Goal: Browse casually

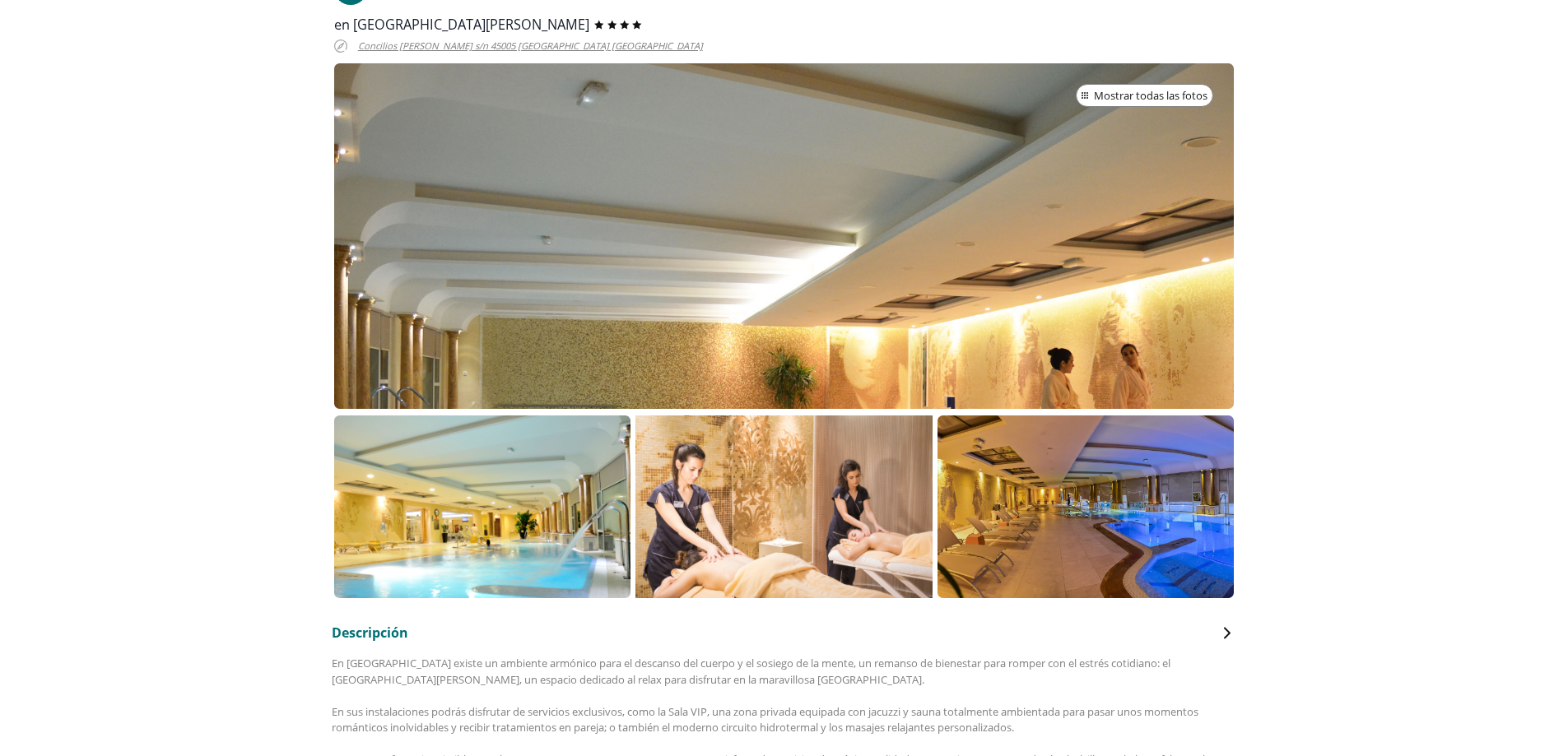
scroll to position [329, 0]
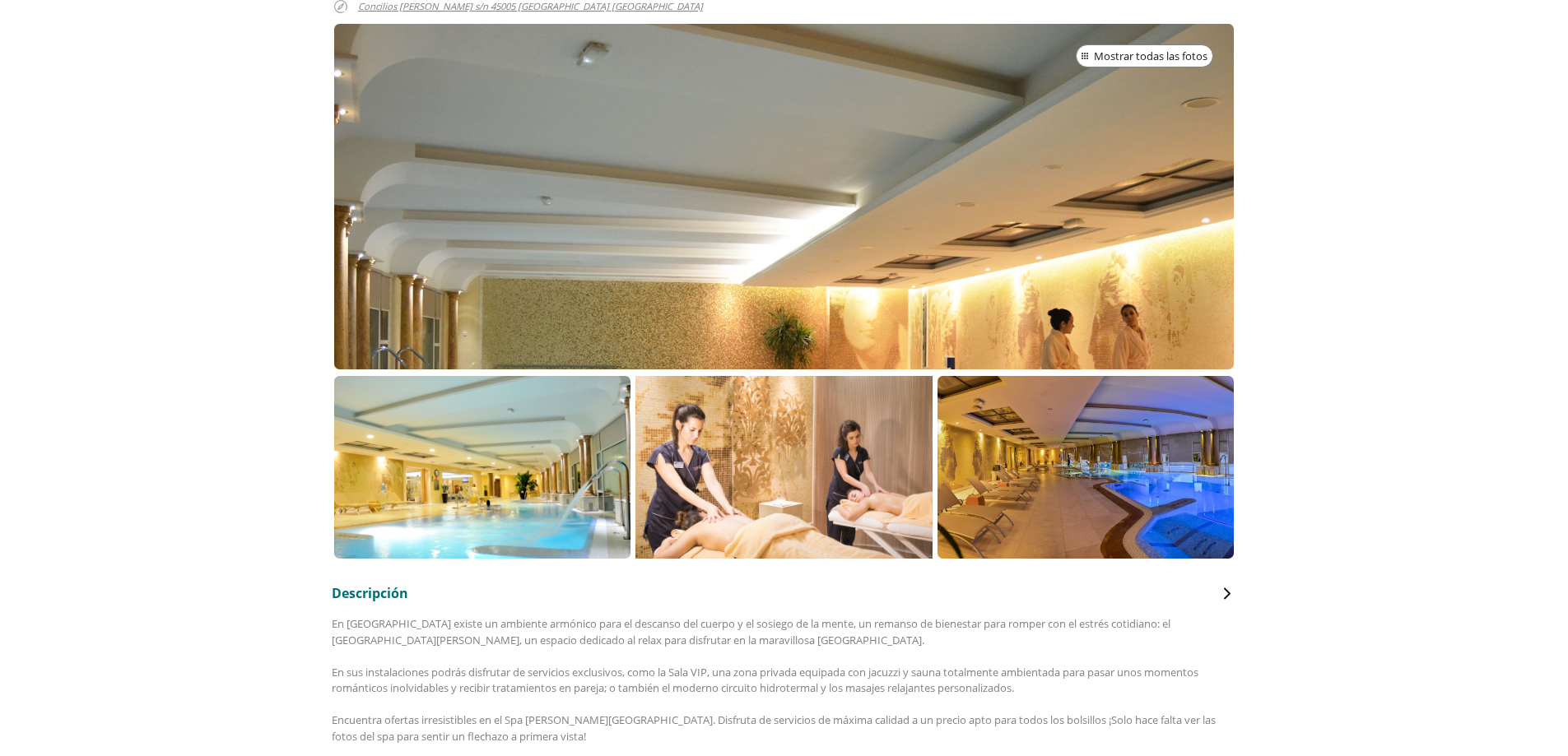
click at [524, 469] on p at bounding box center [482, 467] width 296 height 182
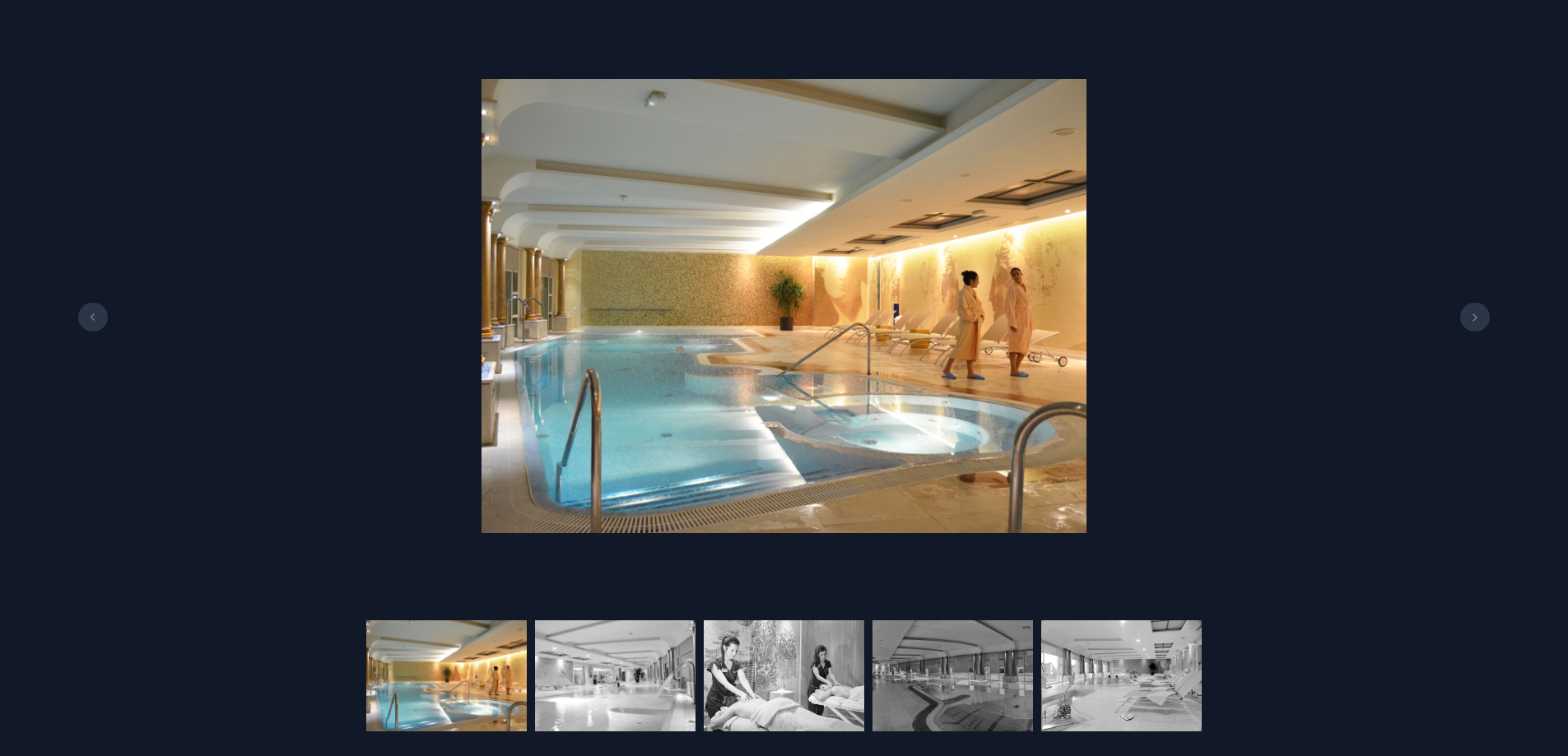
scroll to position [411, 0]
click at [1477, 313] on icon at bounding box center [1475, 317] width 13 height 9
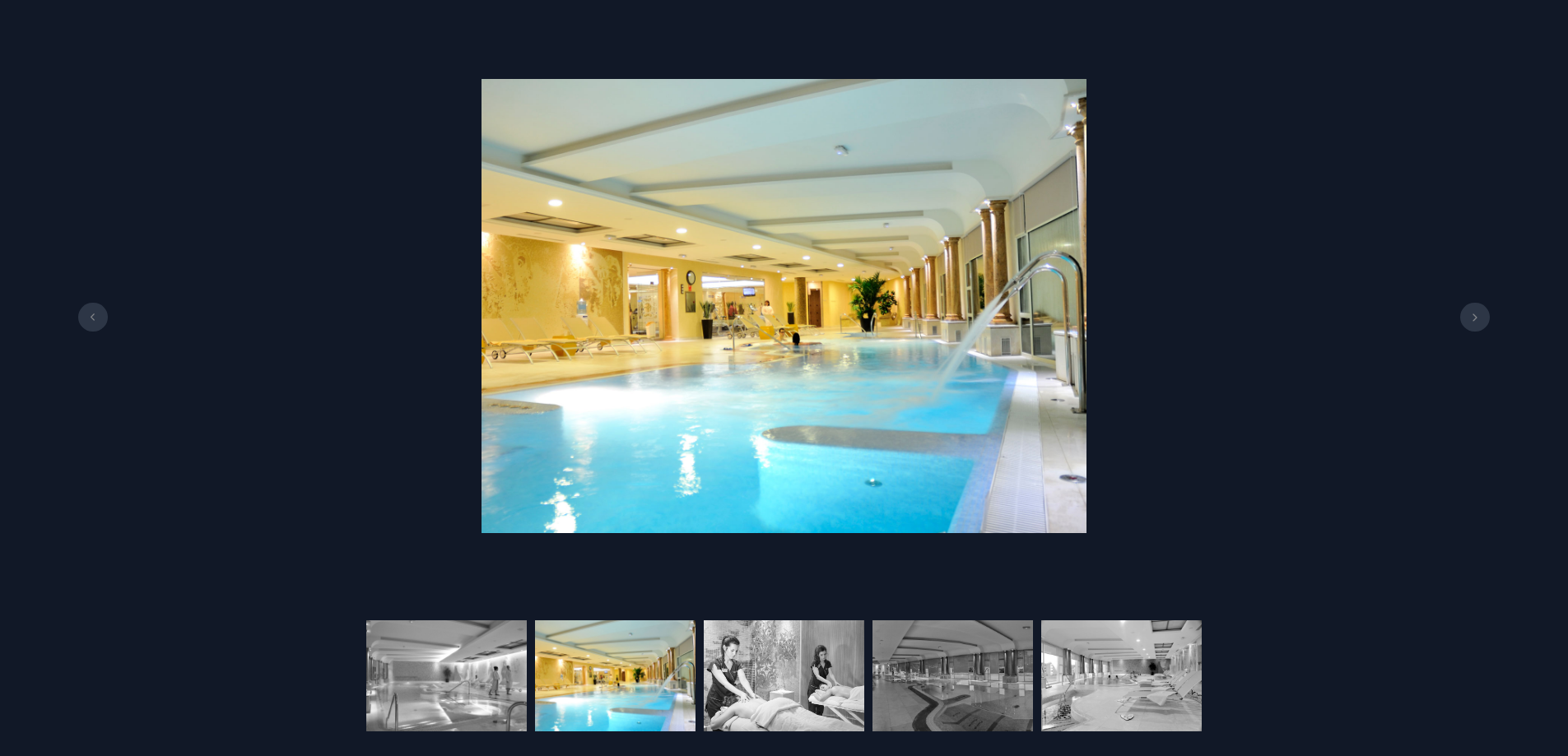
click at [1477, 313] on icon at bounding box center [1475, 317] width 13 height 9
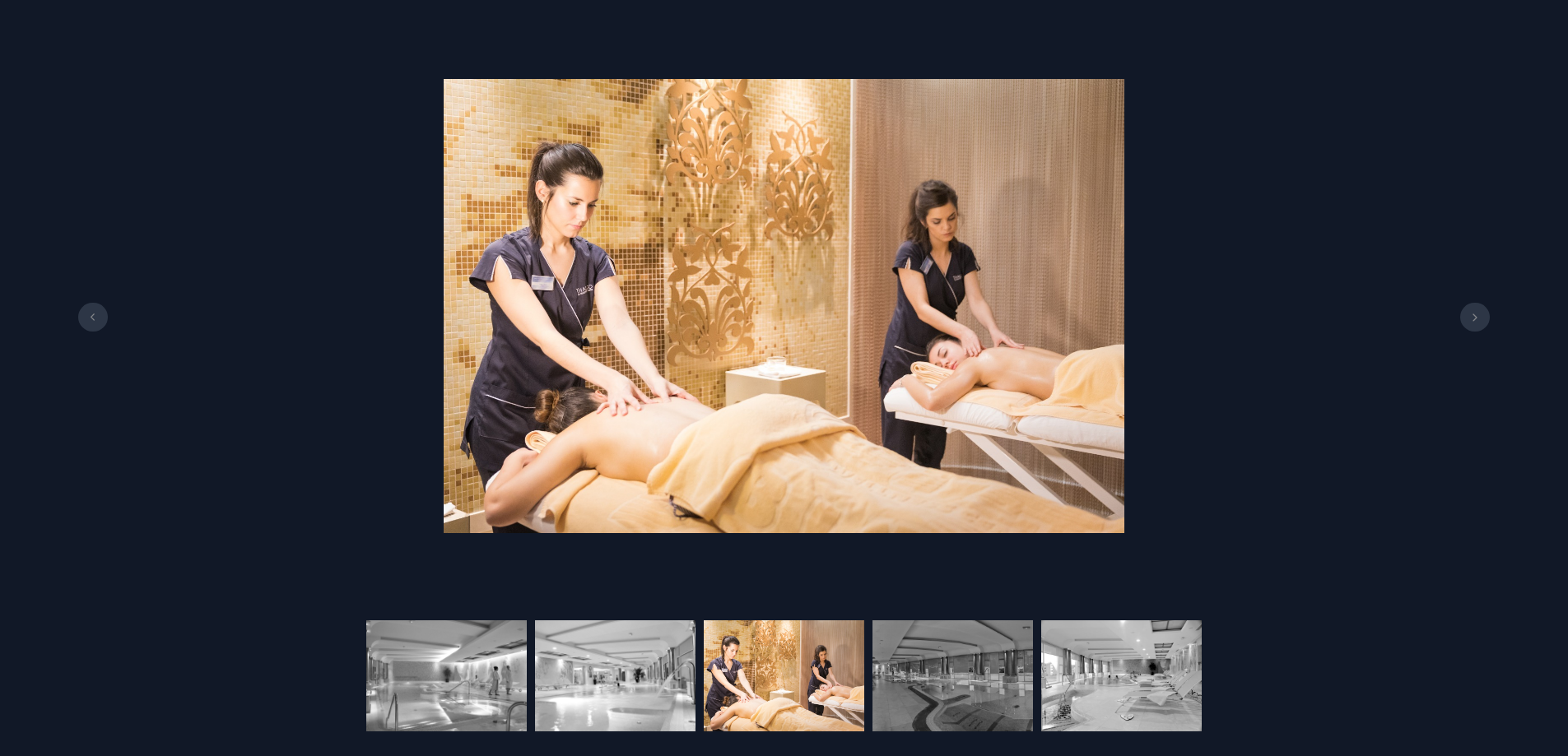
click at [1477, 313] on icon at bounding box center [1475, 317] width 13 height 9
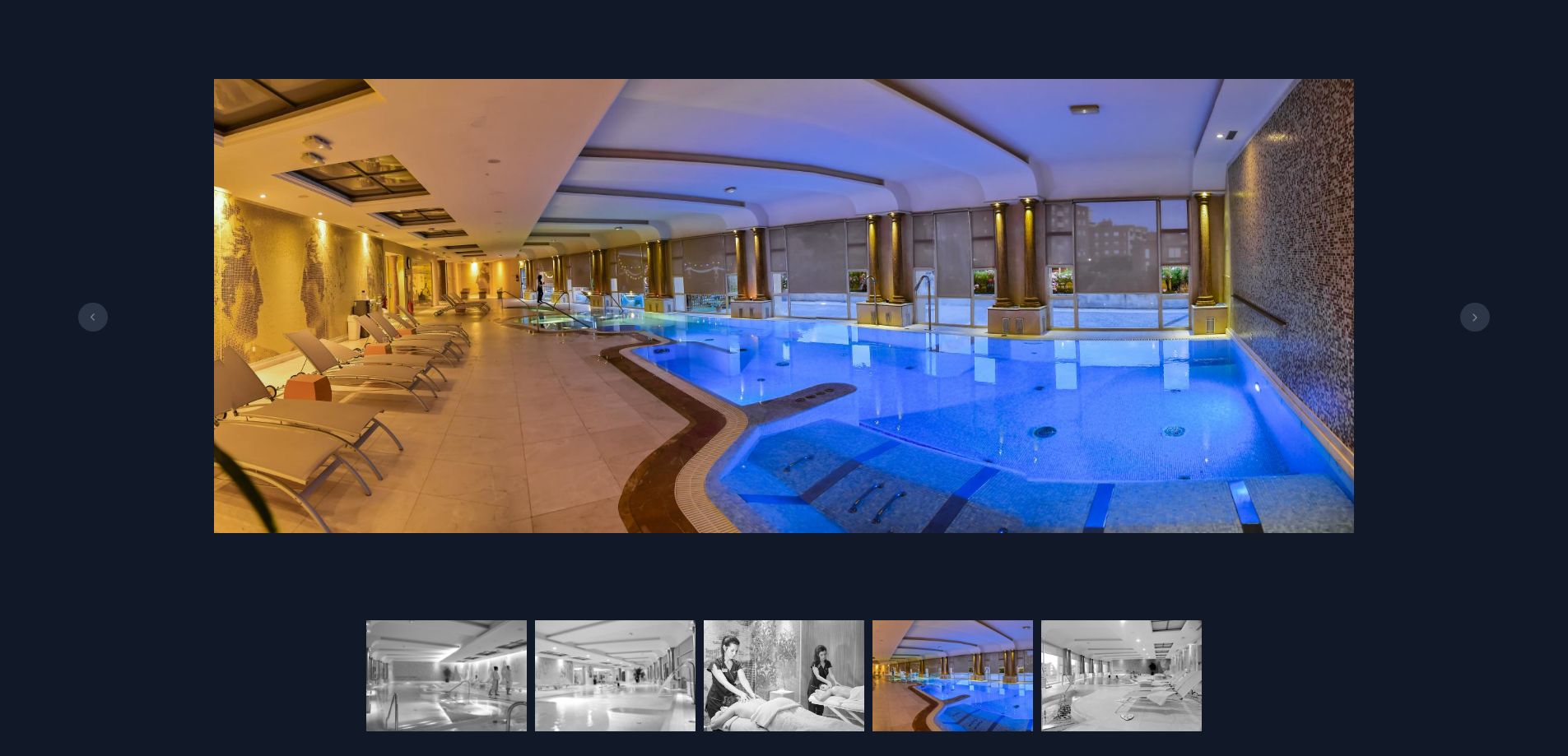
click at [1477, 313] on icon at bounding box center [1475, 317] width 13 height 9
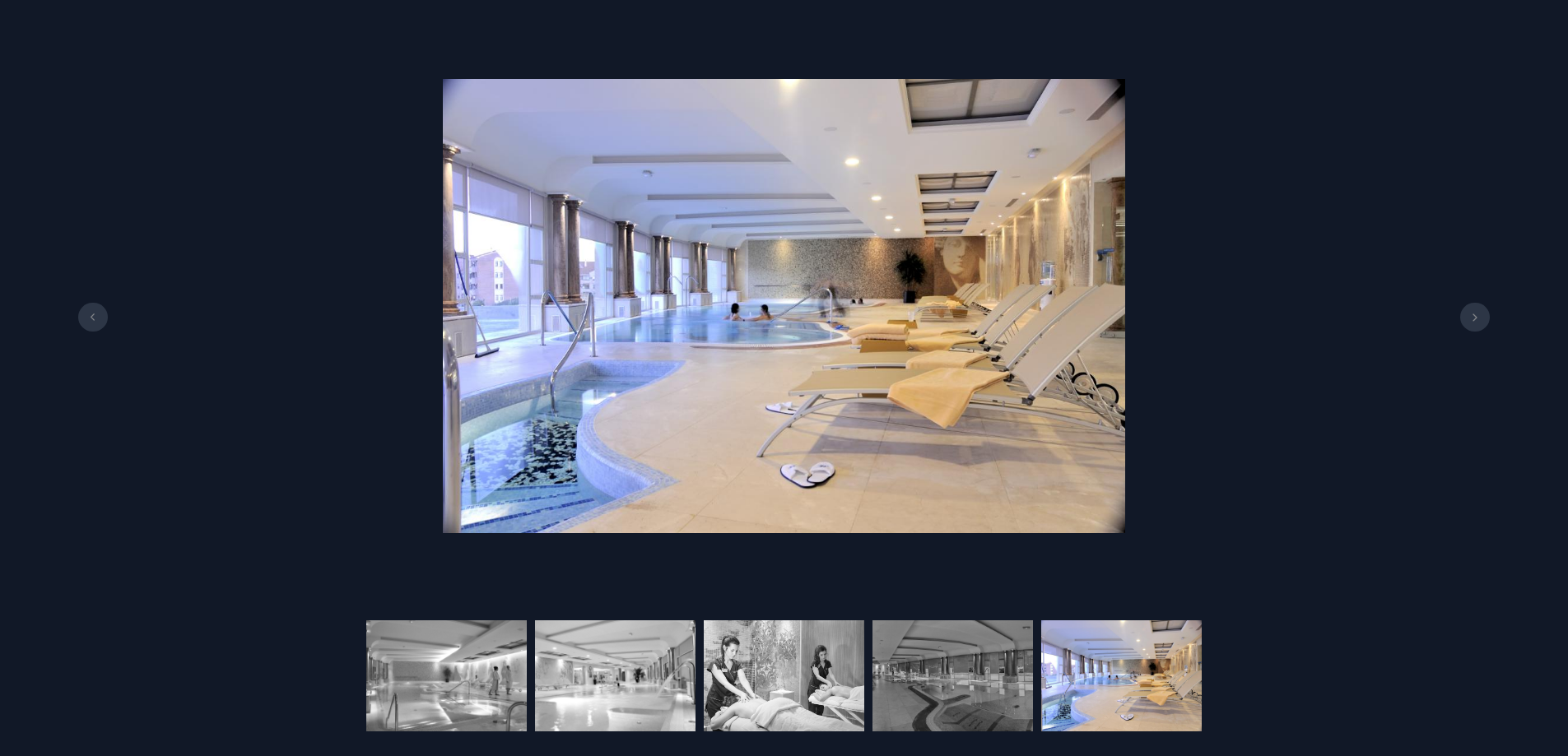
click at [1477, 313] on icon at bounding box center [1475, 317] width 13 height 9
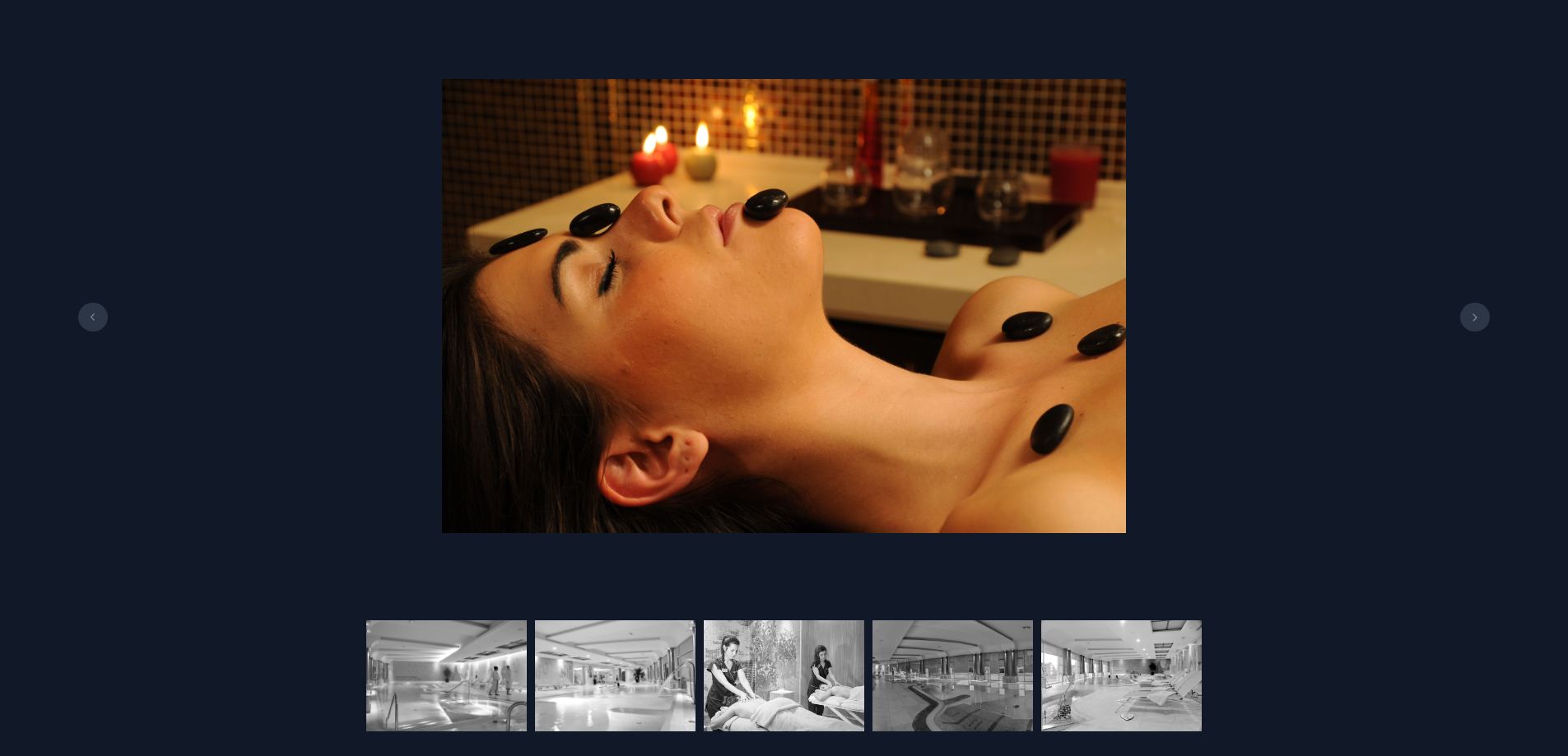
click at [1477, 313] on icon at bounding box center [1475, 317] width 13 height 9
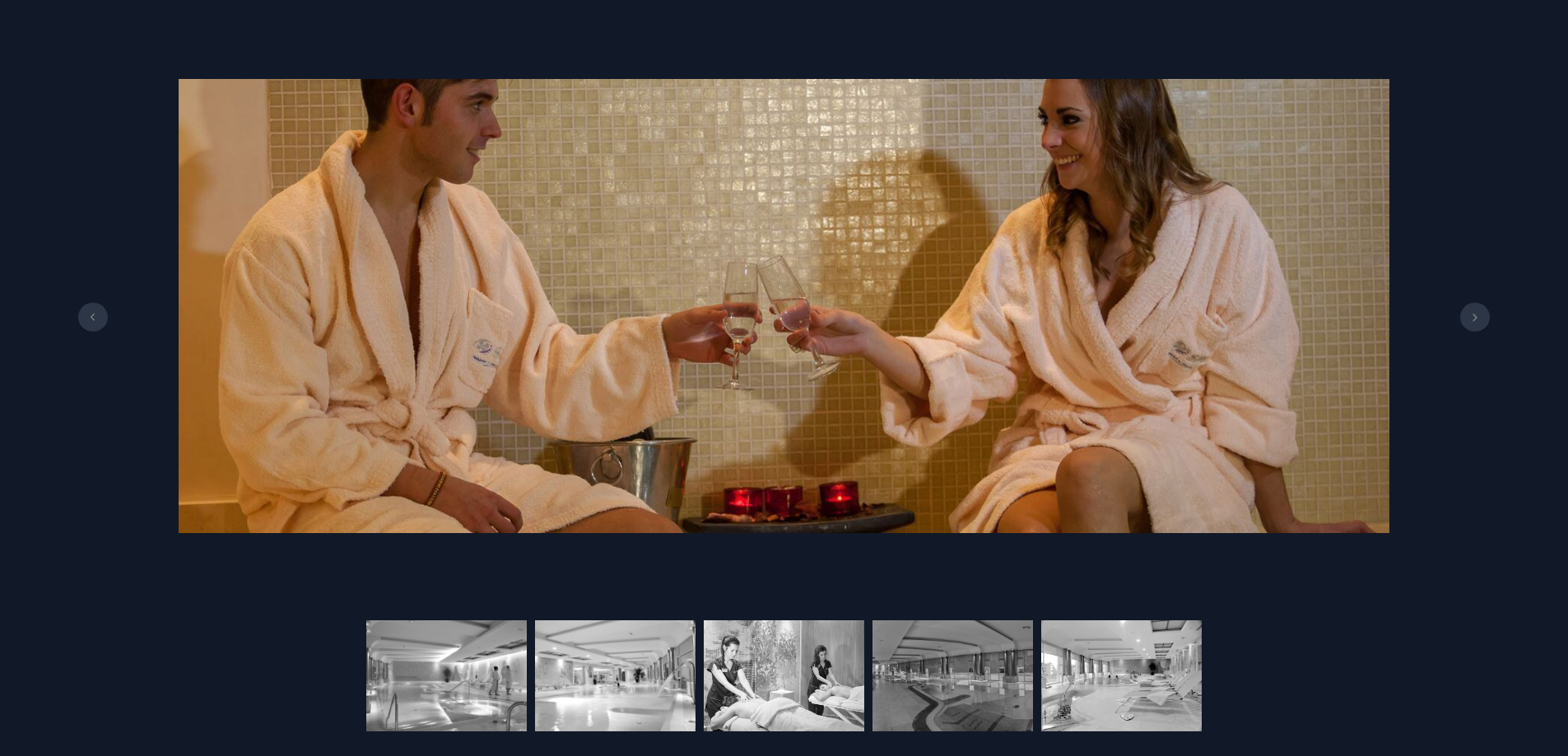
click at [1477, 313] on icon at bounding box center [1475, 317] width 13 height 9
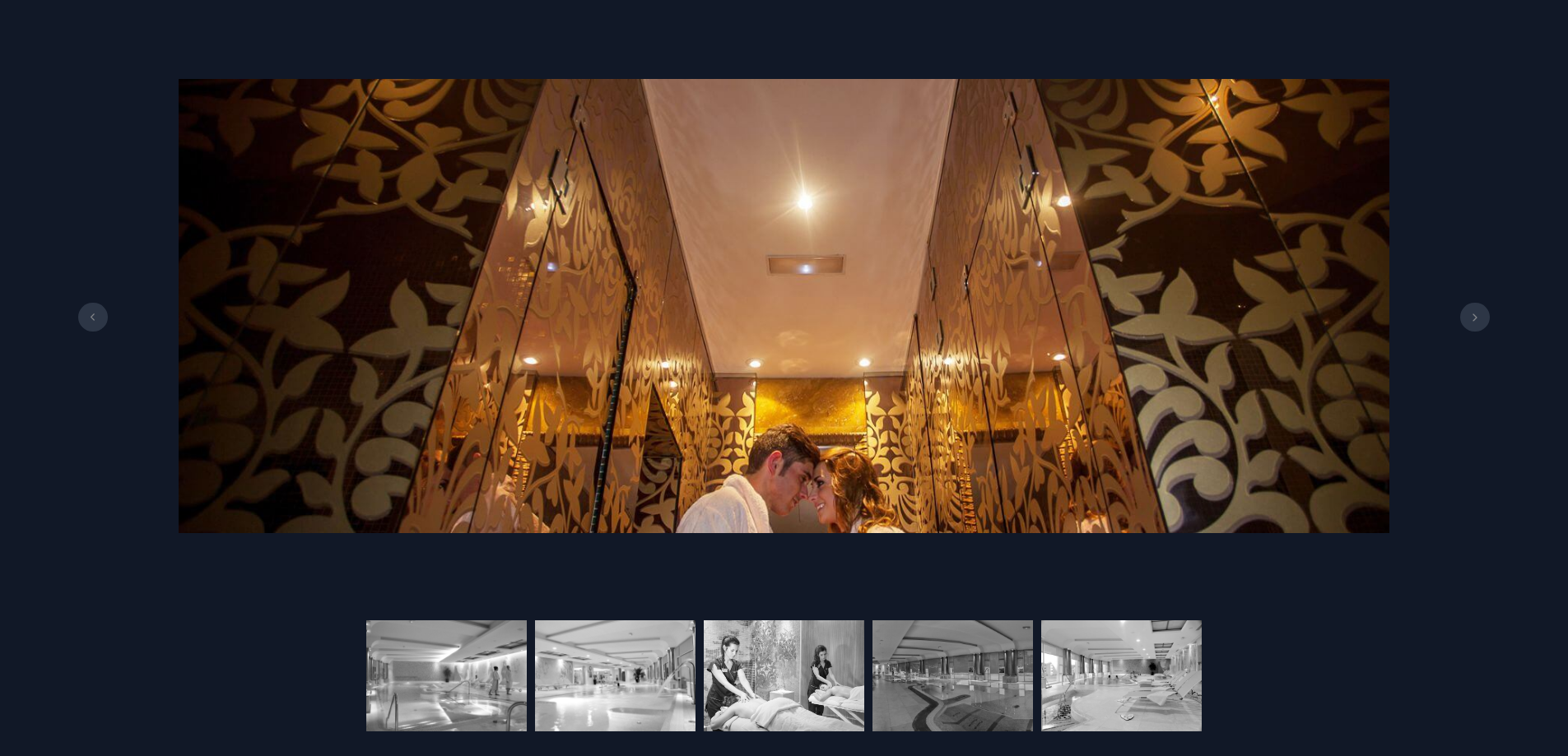
click at [1477, 313] on icon at bounding box center [1475, 317] width 13 height 9
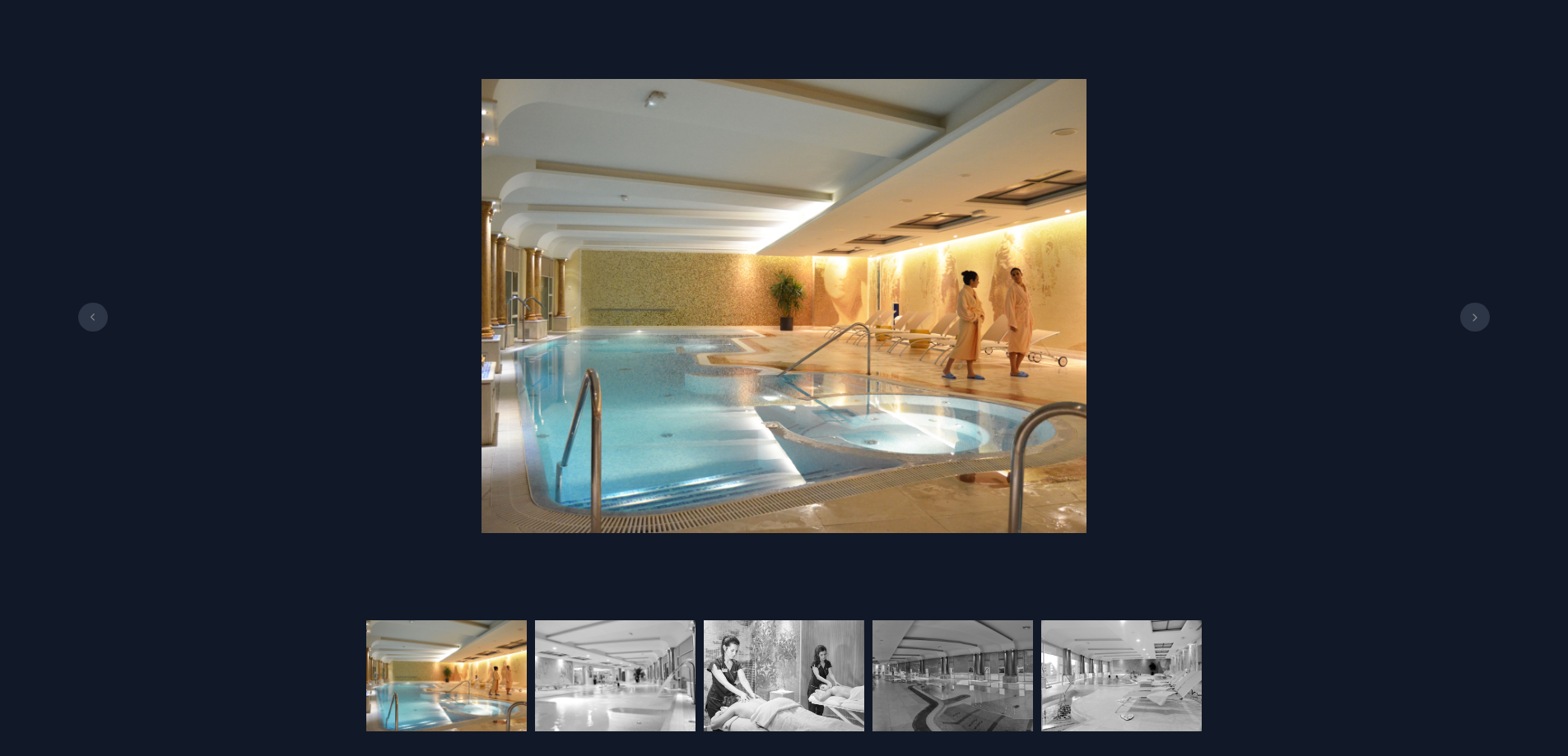
click at [1477, 313] on icon at bounding box center [1475, 317] width 13 height 9
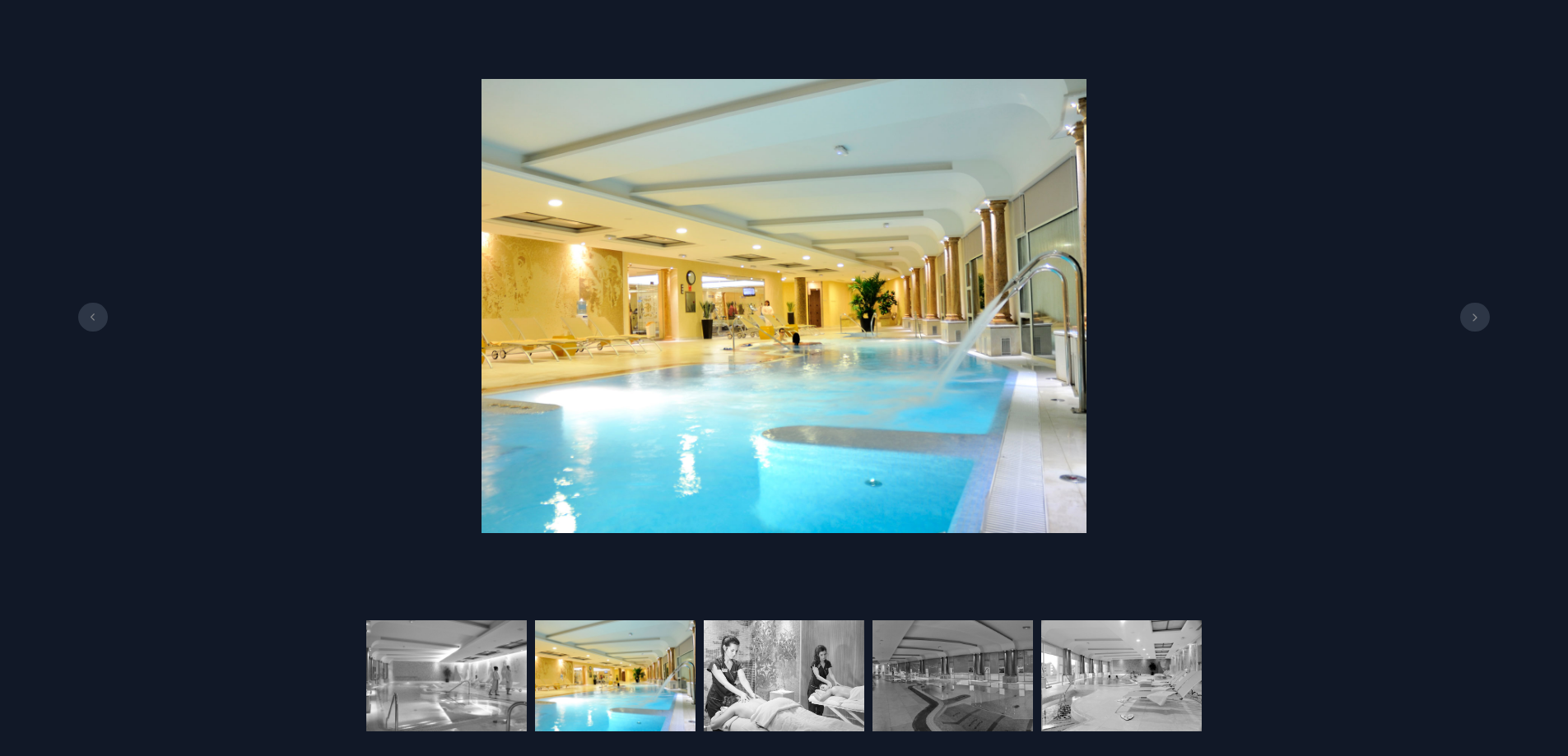
click at [1477, 313] on icon at bounding box center [1475, 317] width 13 height 9
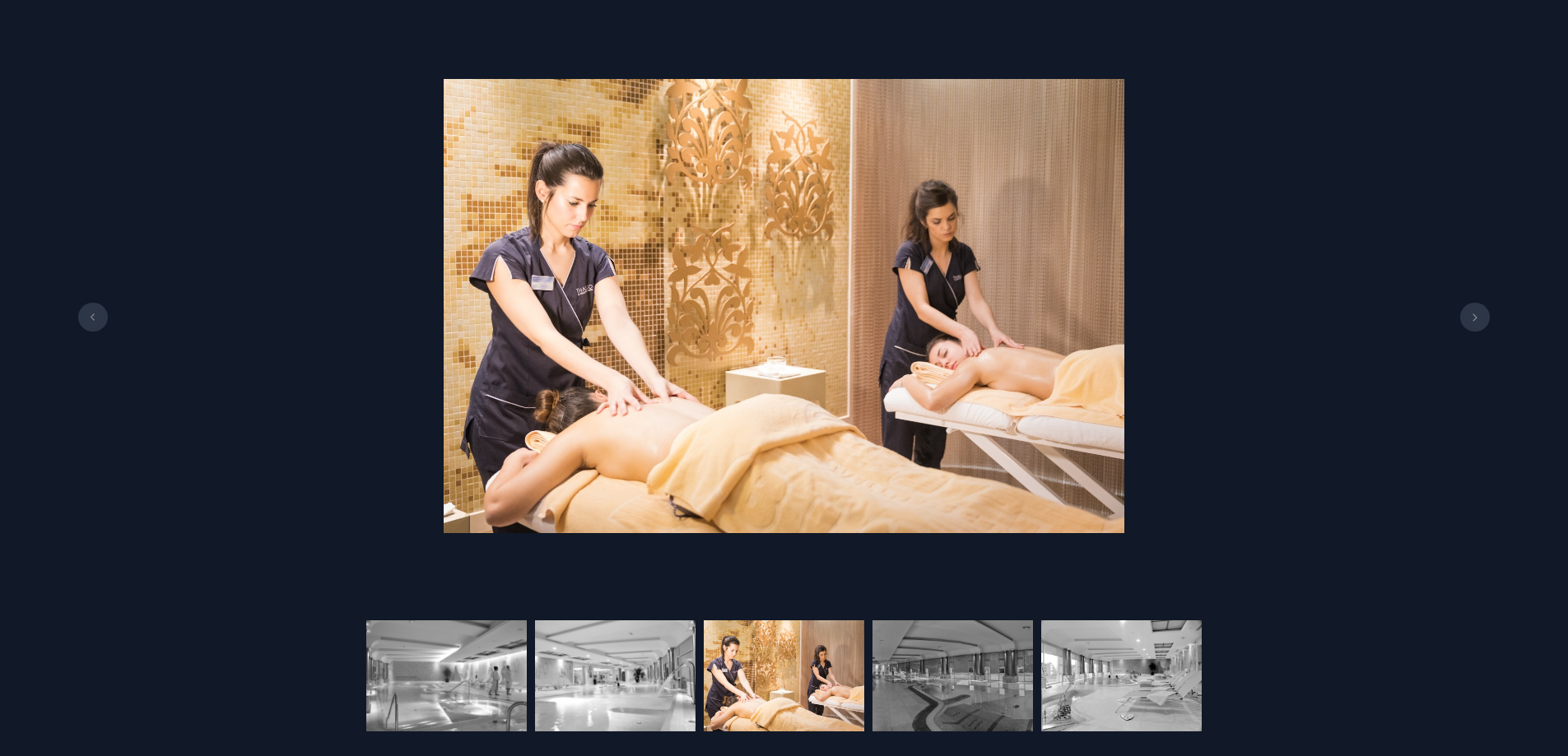
click at [1477, 313] on icon at bounding box center [1475, 317] width 13 height 9
